Goal: Ask a question

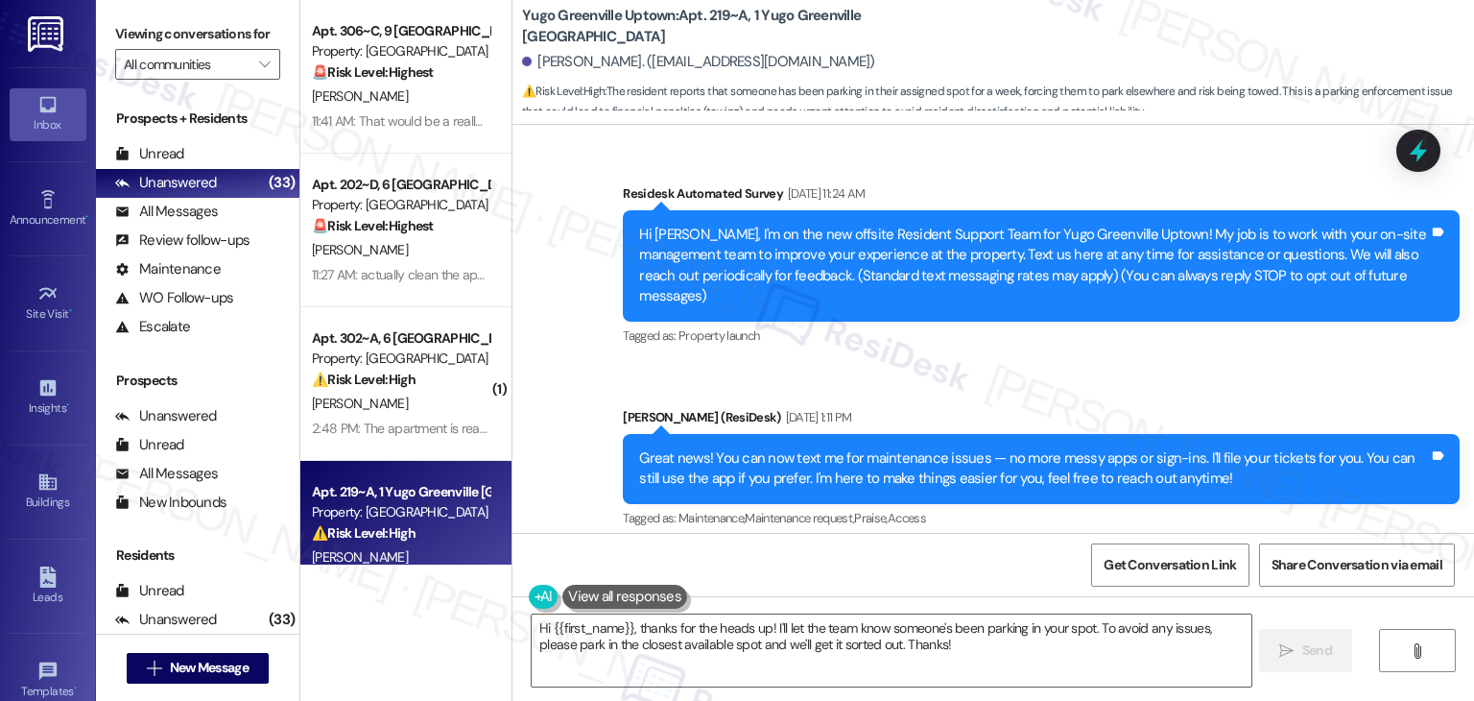
scroll to position [480, 0]
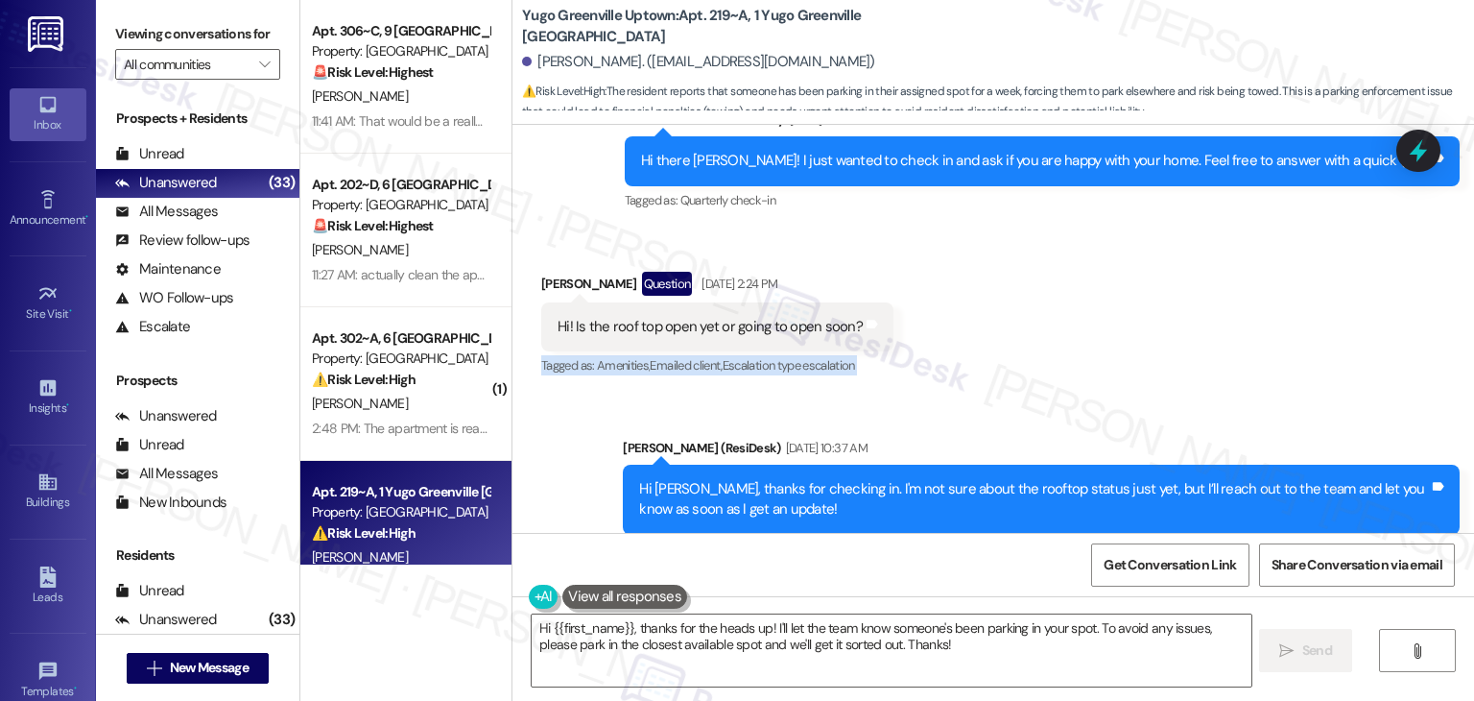
click at [1030, 358] on div "Received via SMS [PERSON_NAME] Question [DATE] 2:24 PM Hi! Is the roof top open…" at bounding box center [993, 311] width 962 height 166
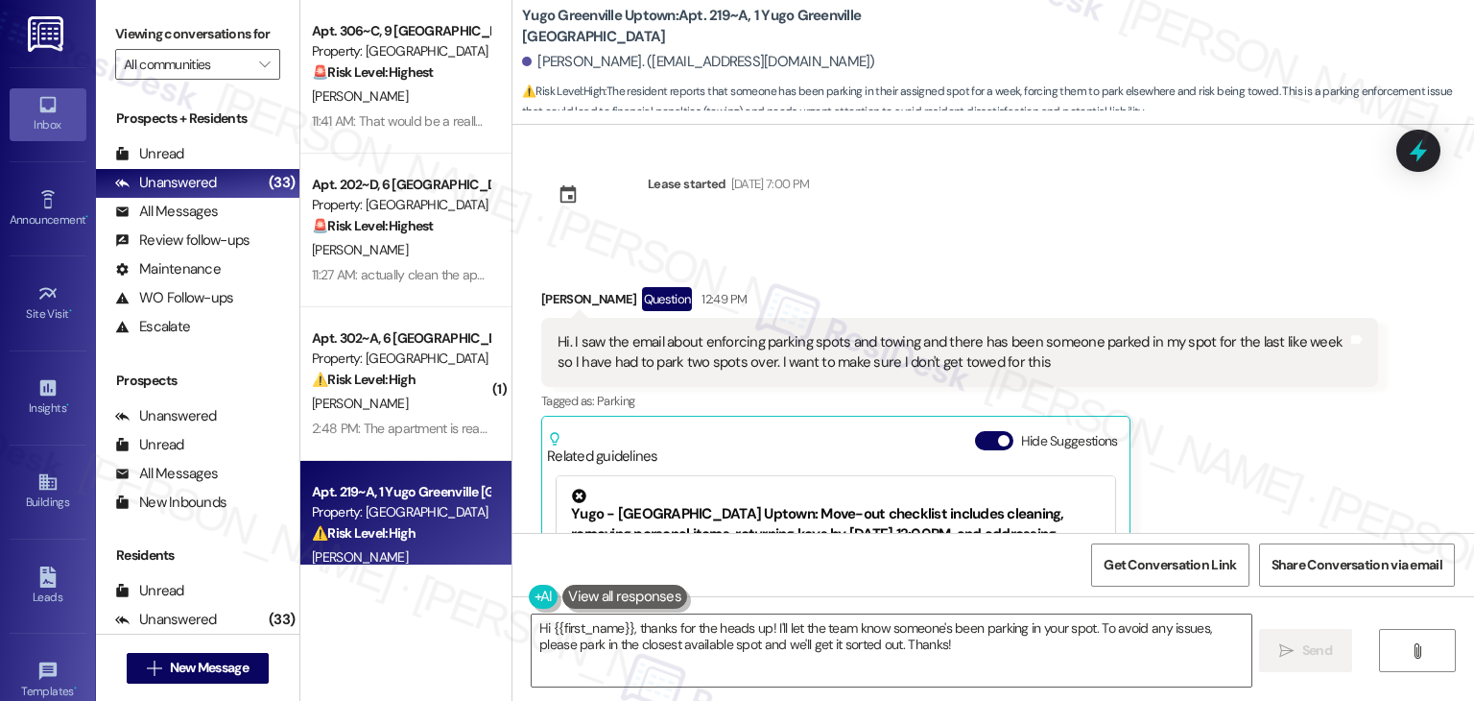
scroll to position [14010, 0]
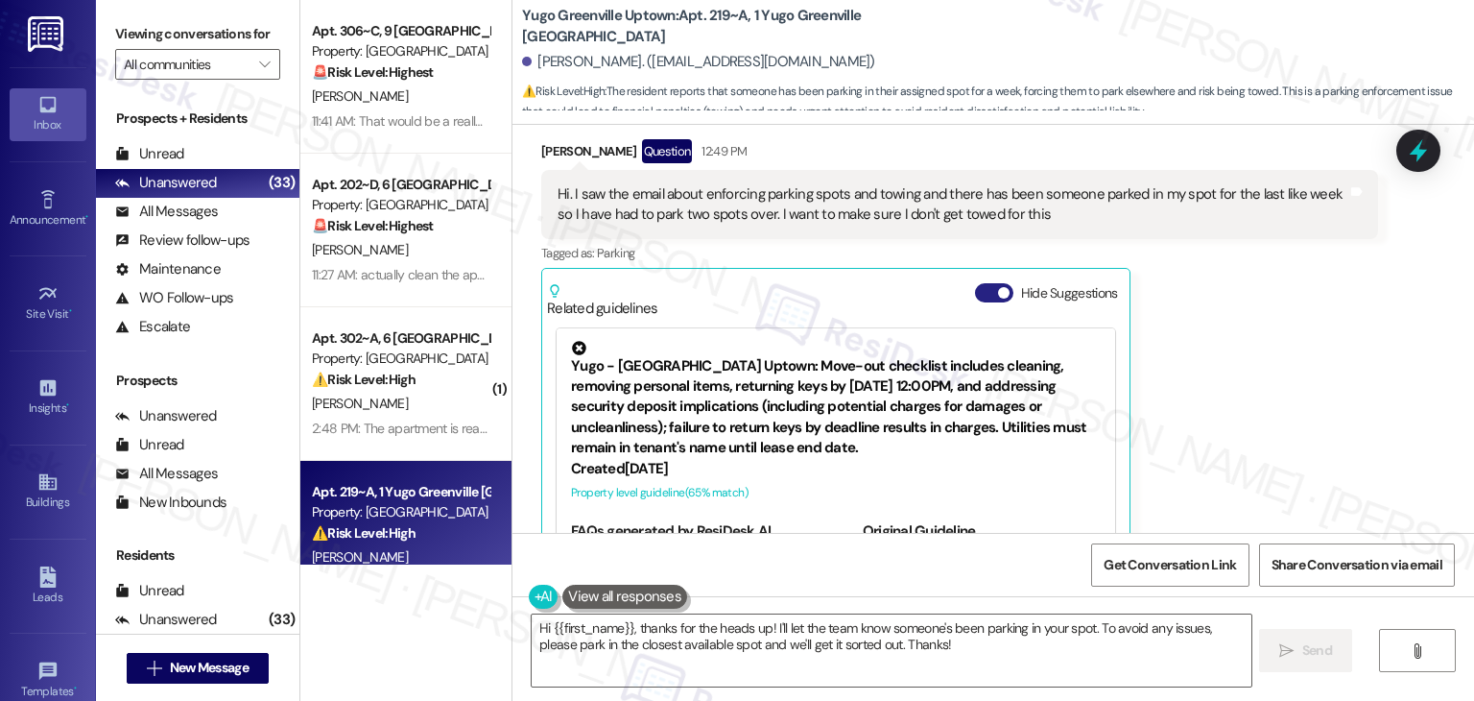
click at [979, 283] on button "Hide Suggestions" at bounding box center [994, 292] width 38 height 19
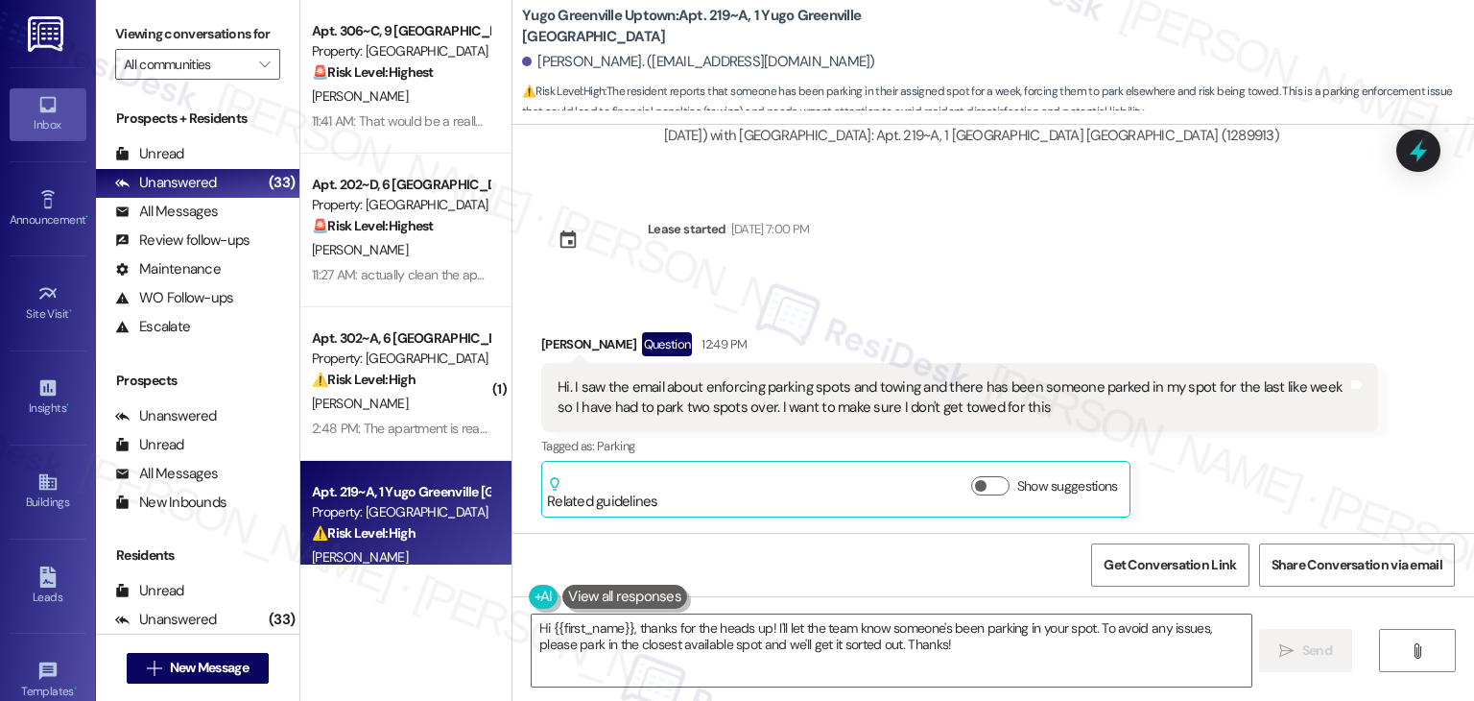
scroll to position [13730, 0]
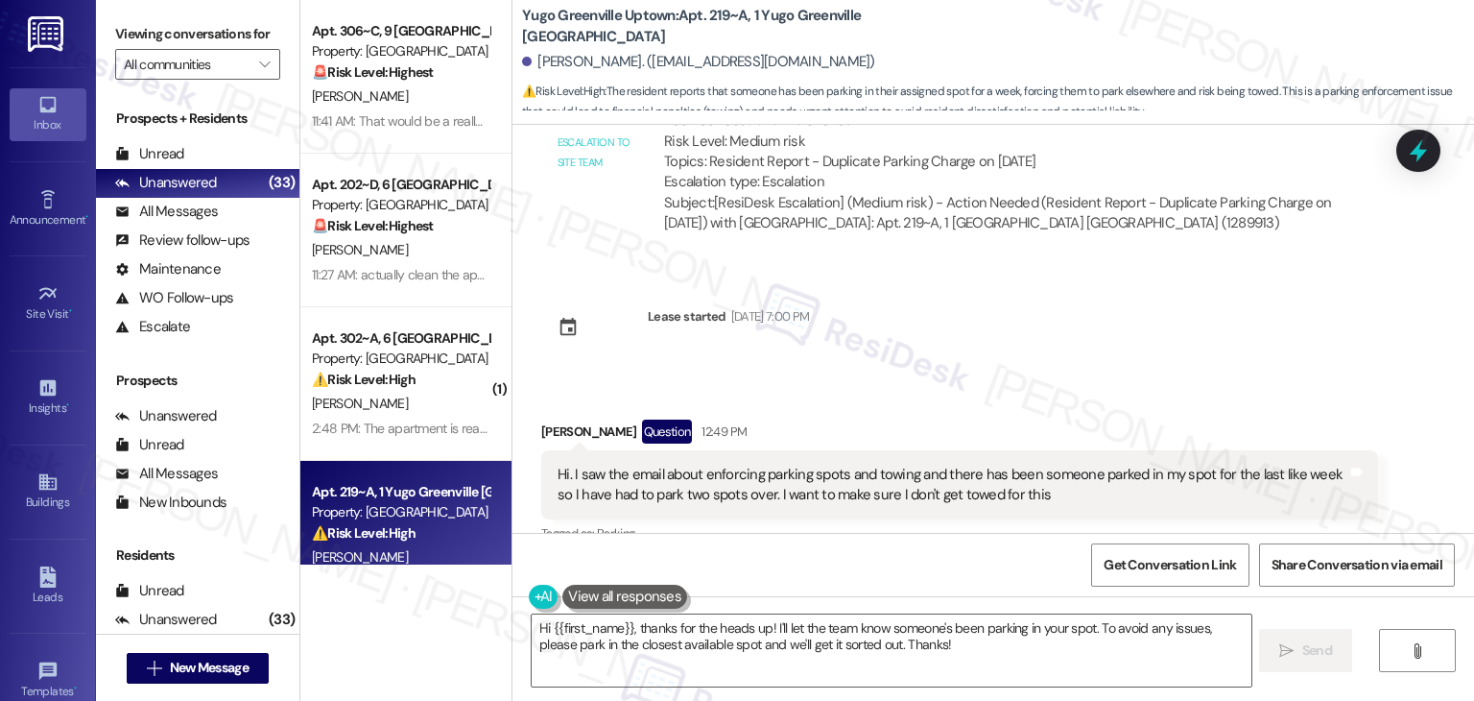
click at [1178, 283] on div "Survey, sent via SMS Residesk Automated Survey [DATE] 11:24 AM Hi [PERSON_NAME]…" at bounding box center [993, 329] width 962 height 408
click at [1042, 376] on div "Received via SMS [PERSON_NAME] Question 12:49 PM Hi. I saw the email about enfo…" at bounding box center [993, 498] width 962 height 244
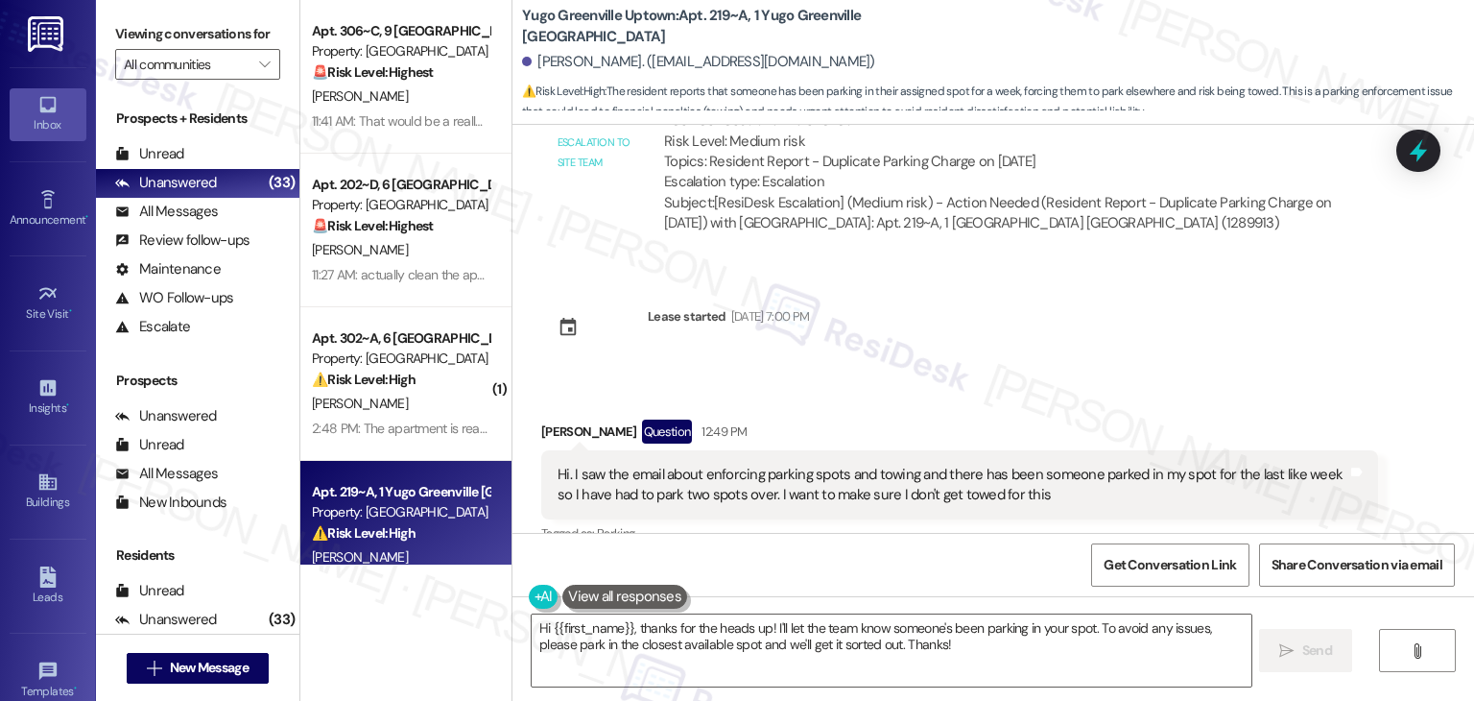
click at [1042, 376] on div "Received via SMS [PERSON_NAME] Question 12:49 PM Hi. I saw the email about enfo…" at bounding box center [993, 498] width 962 height 244
click at [665, 464] on div "Hi. I saw the email about enforcing parking spots and towing and there has been…" at bounding box center [953, 484] width 790 height 41
click at [664, 464] on div "Hi. I saw the email about enforcing parking spots and towing and there has been…" at bounding box center [953, 484] width 790 height 41
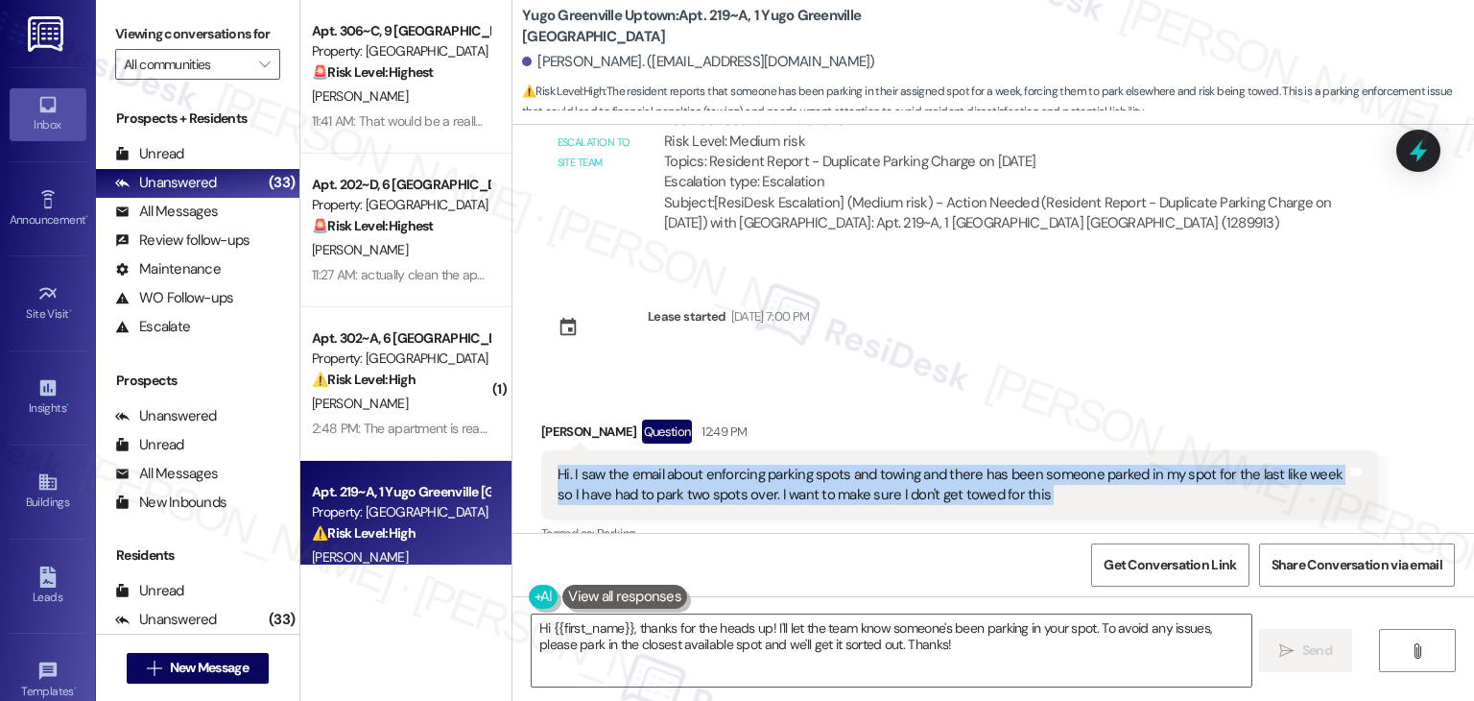
click at [664, 464] on div "Hi. I saw the email about enforcing parking spots and towing and there has been…" at bounding box center [953, 484] width 790 height 41
copy div "Hi. I saw the email about enforcing parking spots and towing and there has been…"
